Goal: Go to known website: Access a specific website the user already knows

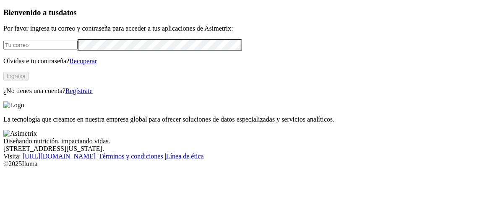
type input "[PERSON_NAME][EMAIL_ADDRESS][PERSON_NAME][DOMAIN_NAME]"
click at [29, 81] on button "Ingresa" at bounding box center [15, 76] width 25 height 9
